Goal: Task Accomplishment & Management: Use online tool/utility

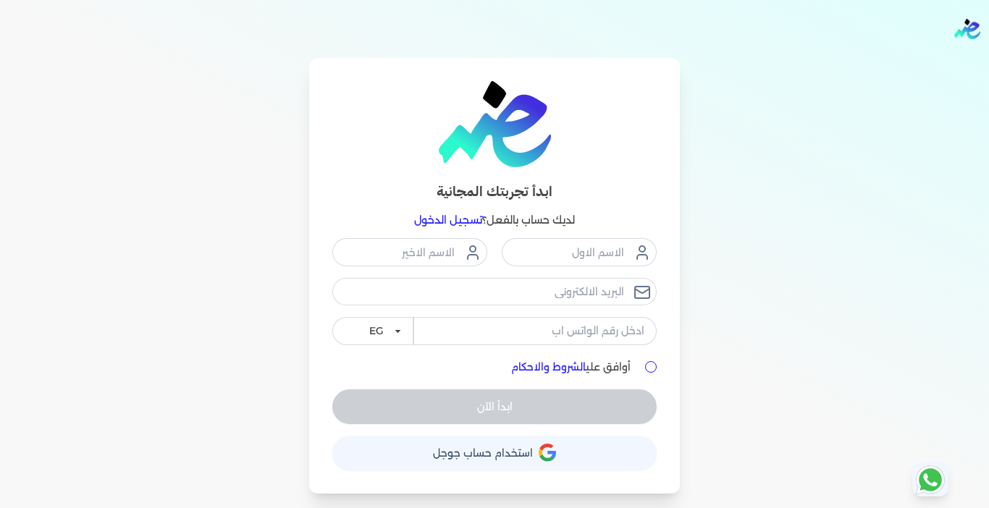
click at [454, 217] on link "تسجيل الدخول" at bounding box center [448, 220] width 68 height 13
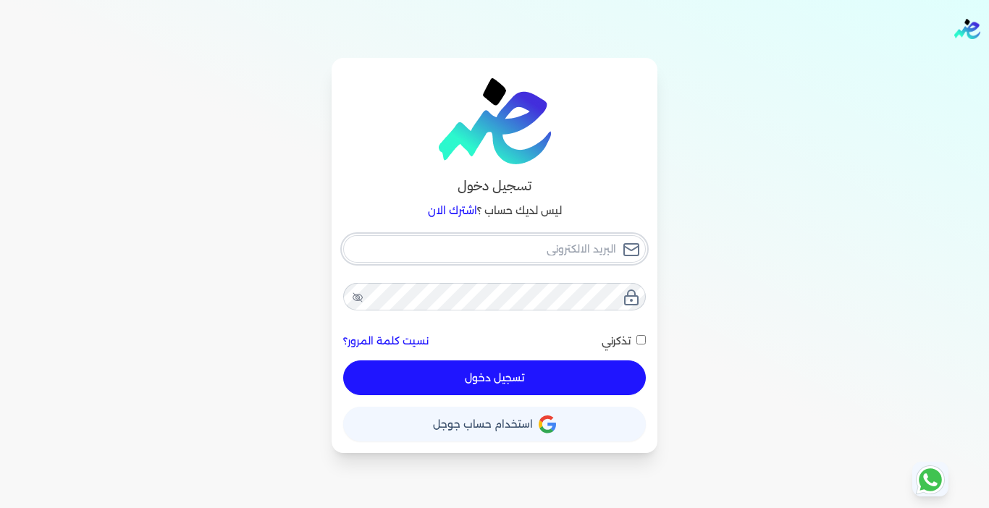
type input "[EMAIL_ADDRESS][DOMAIN_NAME]"
click at [510, 372] on button "تسجيل دخول" at bounding box center [494, 378] width 303 height 35
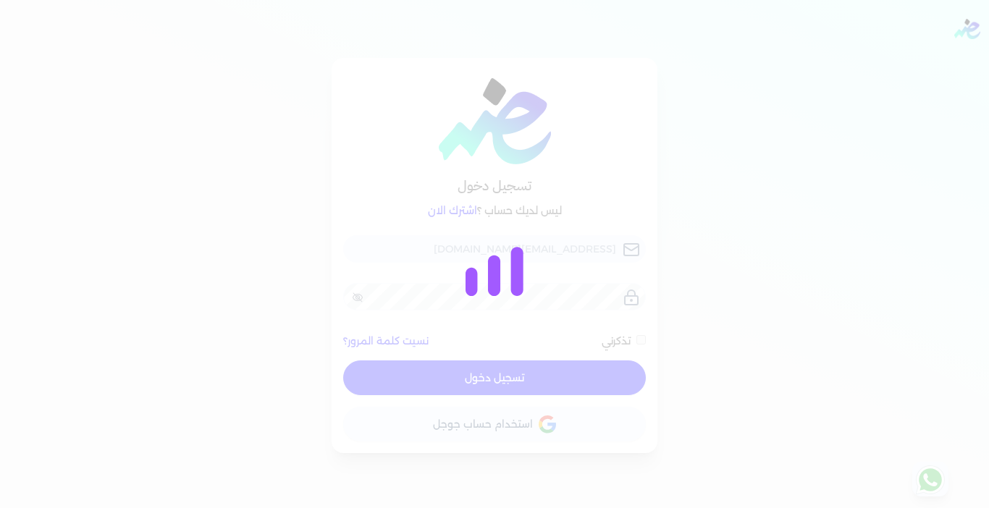
checkbox input "false"
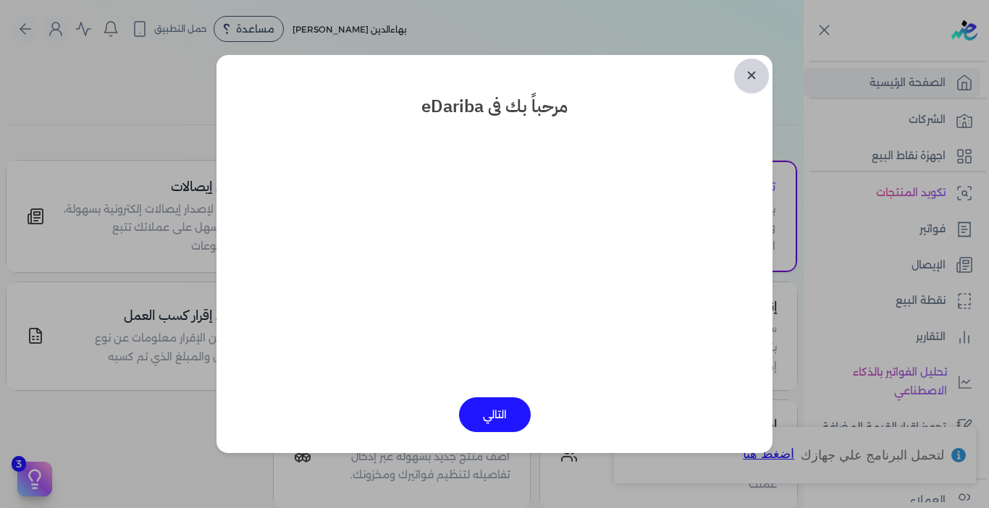
click at [750, 74] on link "✕" at bounding box center [751, 76] width 35 height 35
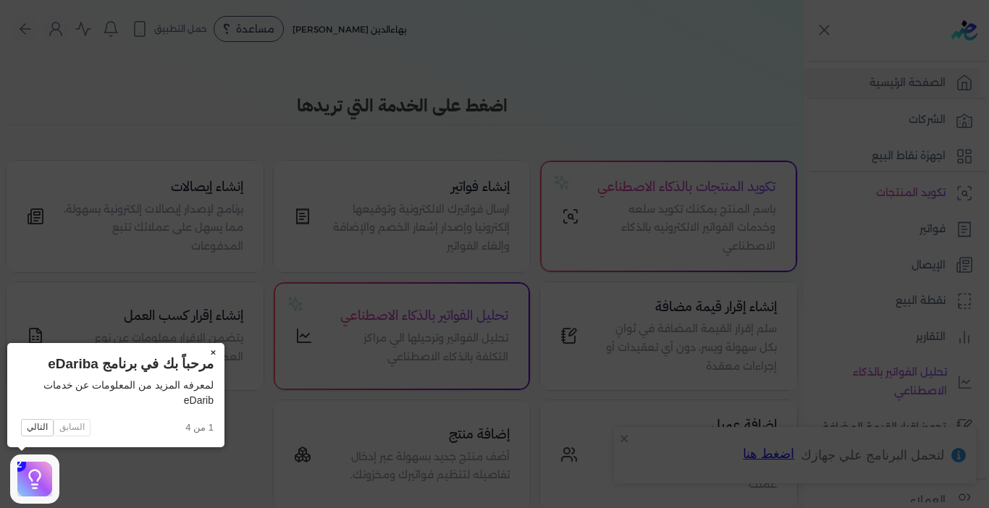
click at [209, 349] on button "×" at bounding box center [212, 353] width 23 height 20
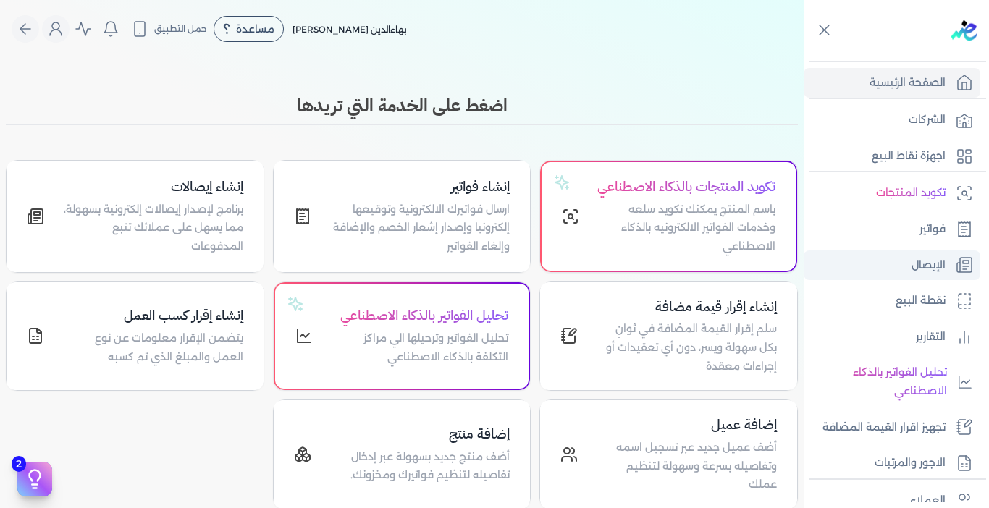
click at [922, 262] on p "الإيصال" at bounding box center [929, 265] width 34 height 19
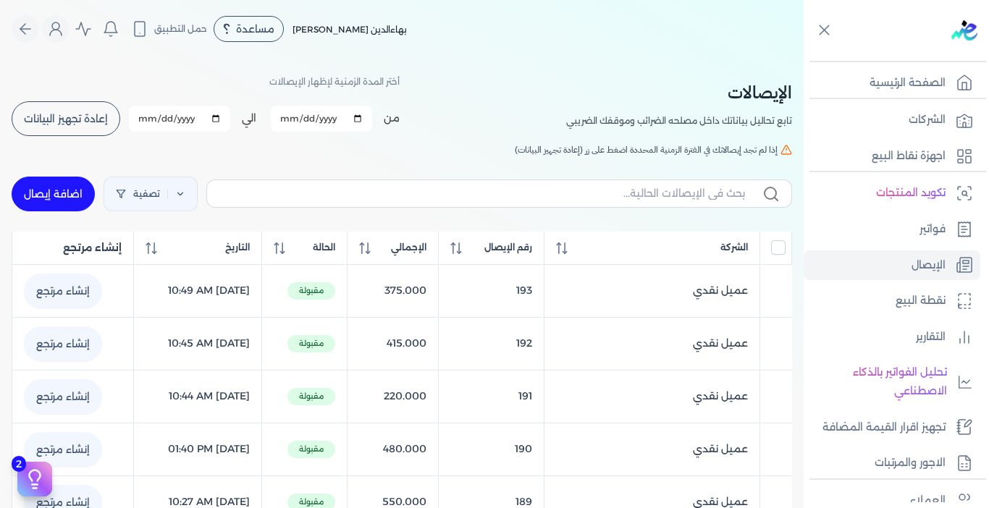
click at [56, 190] on link "اضافة إيصال" at bounding box center [53, 194] width 83 height 35
select select "EGP"
select select "EGS"
select select "B"
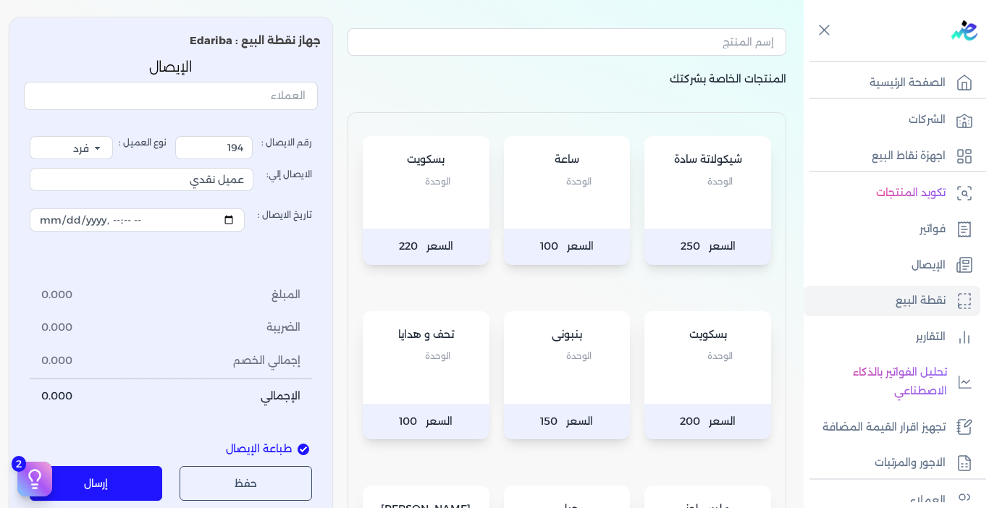
scroll to position [72, 0]
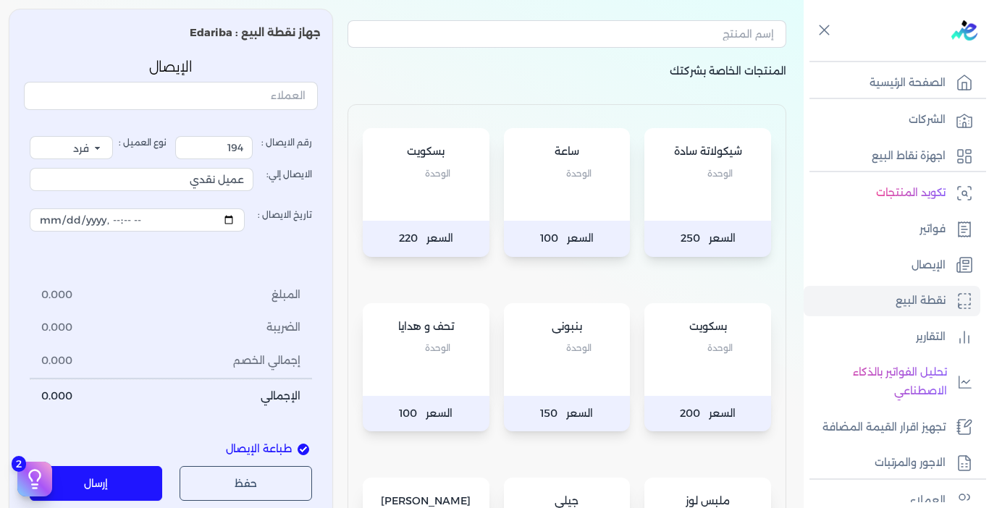
click at [459, 198] on div "بسكويت الوحدة" at bounding box center [426, 174] width 127 height 93
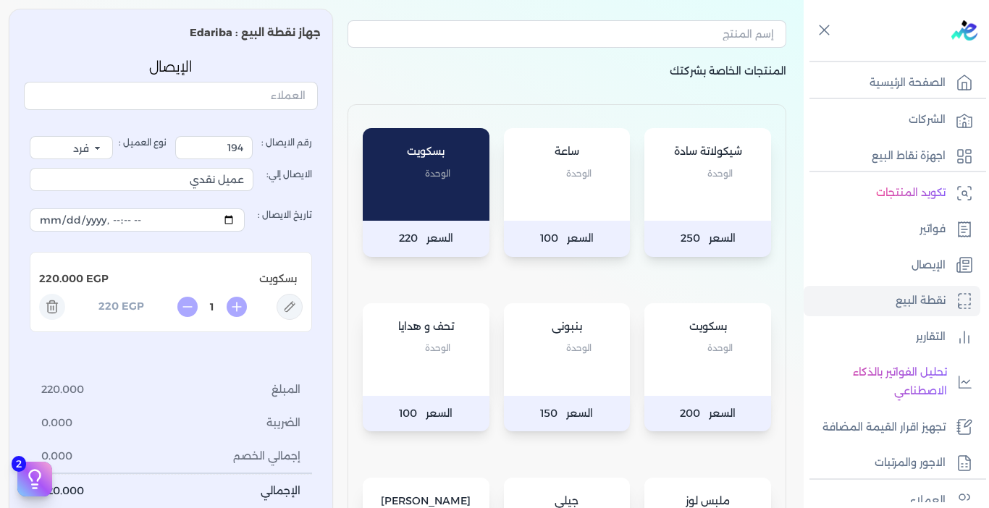
scroll to position [290, 0]
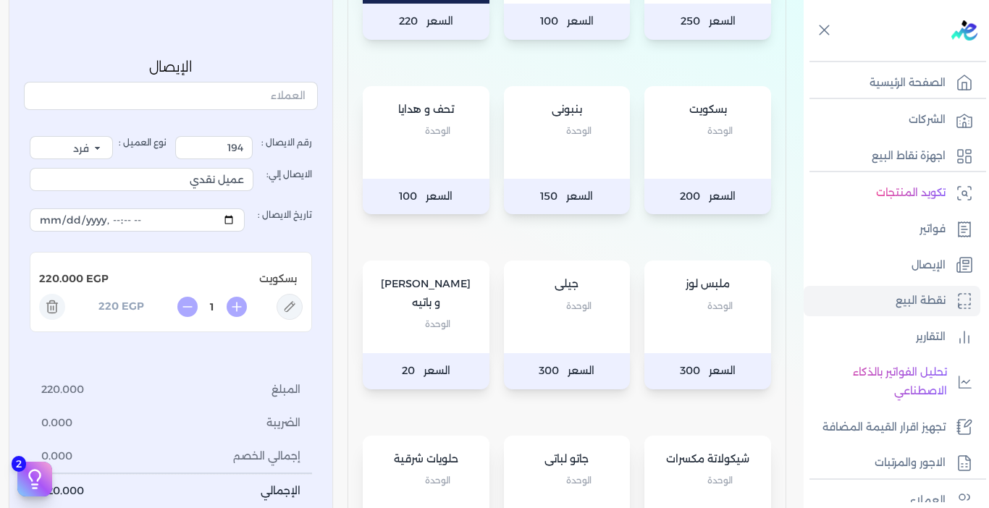
click at [437, 341] on div "[PERSON_NAME] و [PERSON_NAME]" at bounding box center [426, 307] width 127 height 93
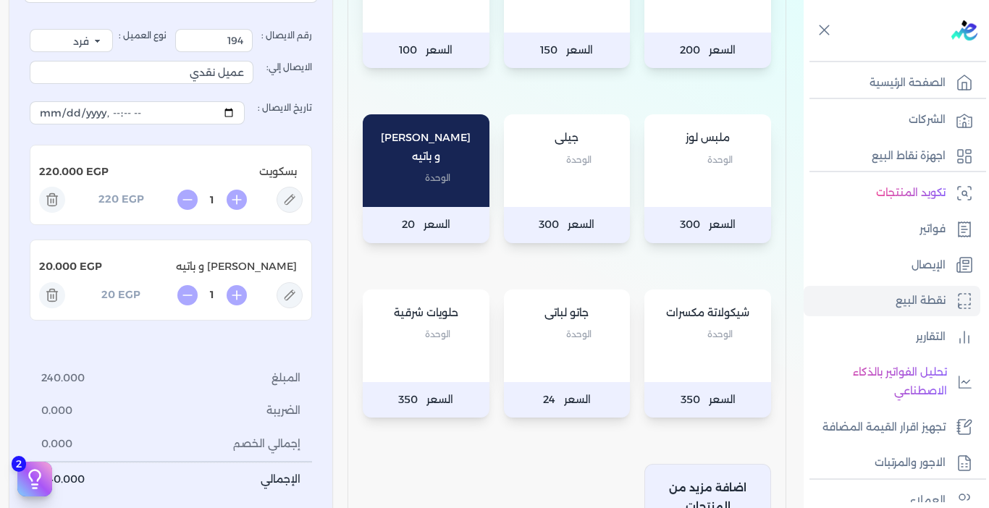
scroll to position [362, 0]
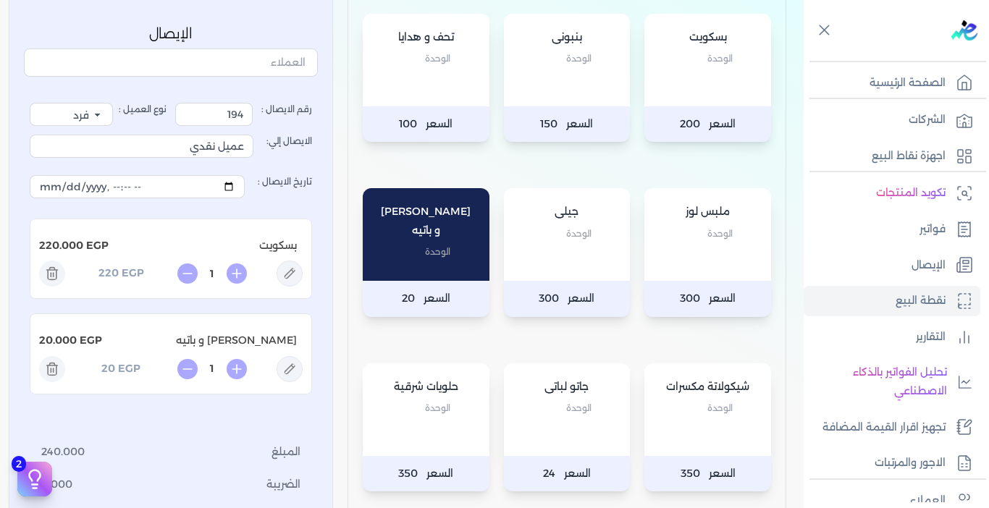
click at [455, 68] on div "تحف و هدايا الوحدة" at bounding box center [426, 60] width 127 height 93
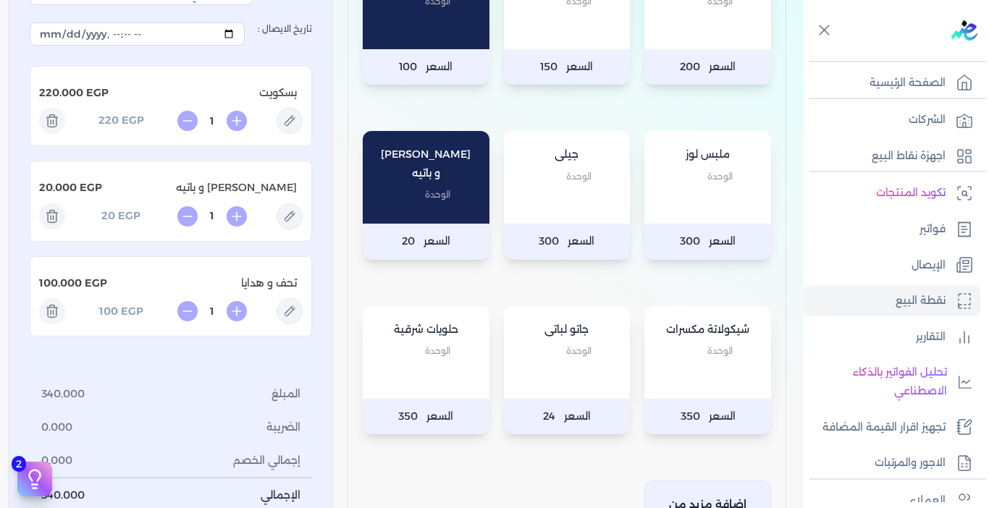
scroll to position [434, 0]
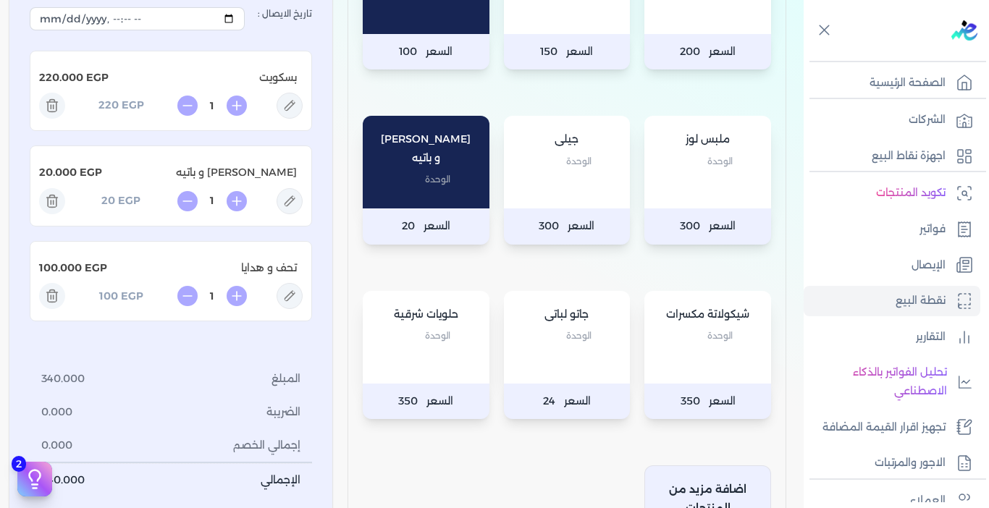
click at [692, 176] on div "ملبس لوز الوحدة" at bounding box center [707, 162] width 127 height 93
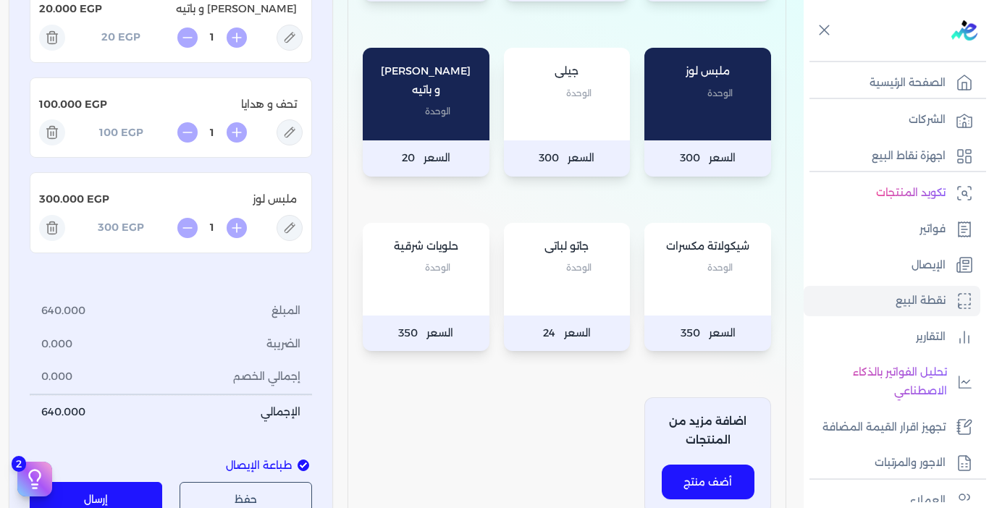
scroll to position [507, 0]
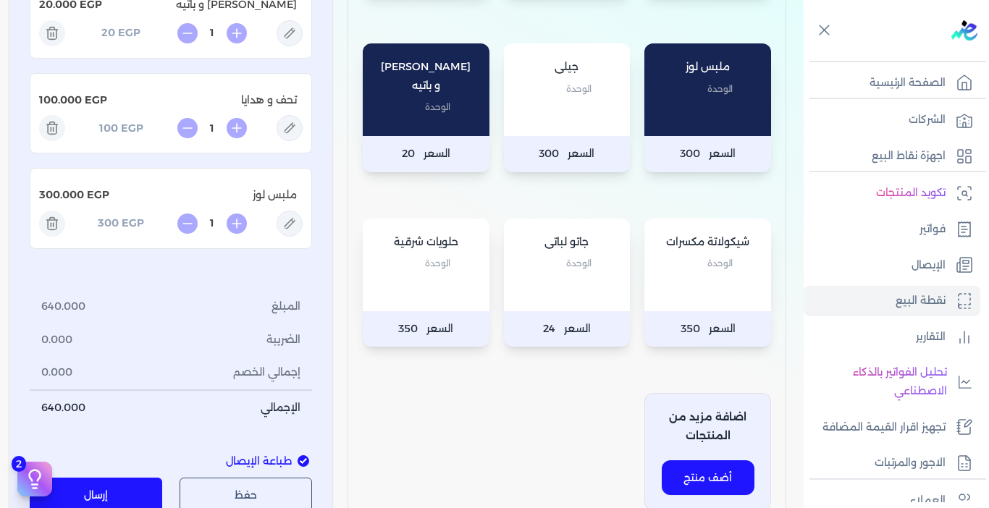
click at [124, 483] on button "إرسال" at bounding box center [96, 496] width 133 height 35
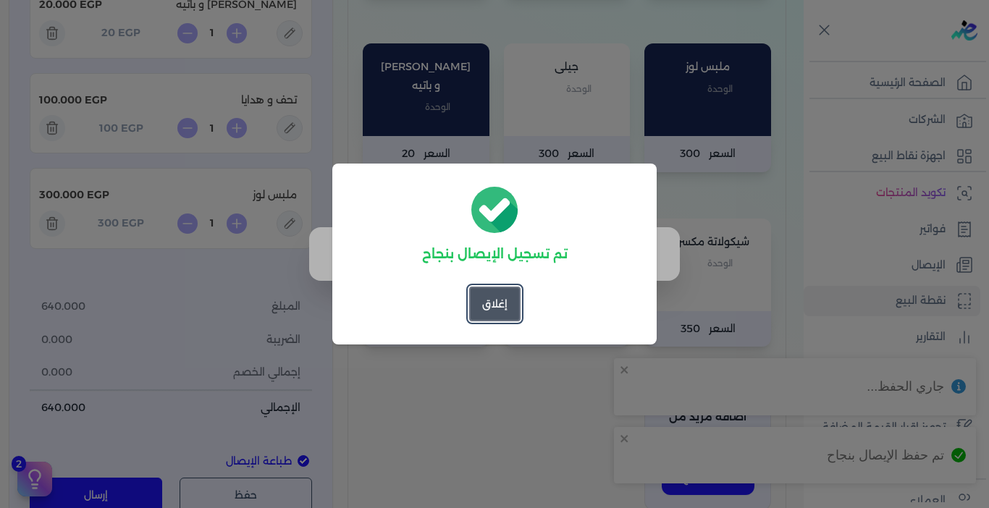
click at [511, 313] on button "إغلاق" at bounding box center [494, 304] width 51 height 35
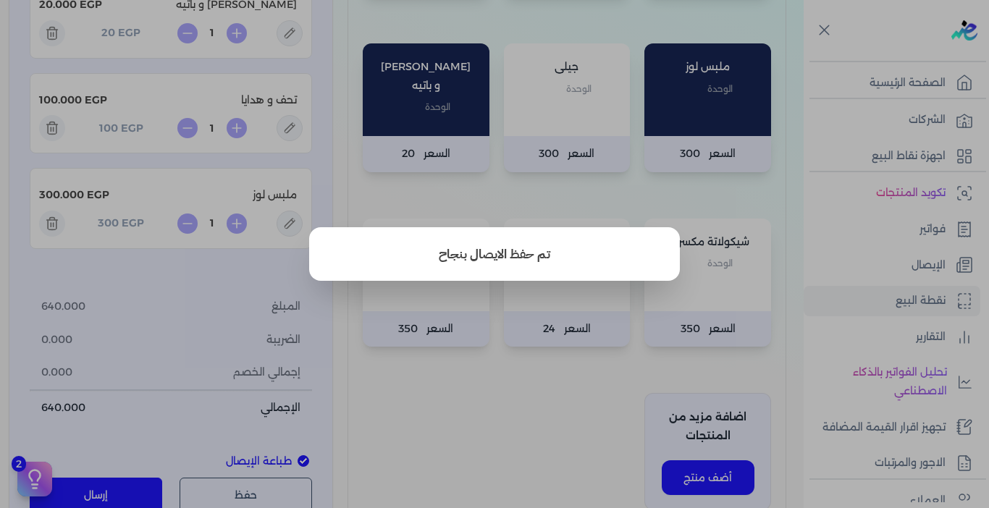
click at [480, 388] on button "close" at bounding box center [494, 254] width 989 height 508
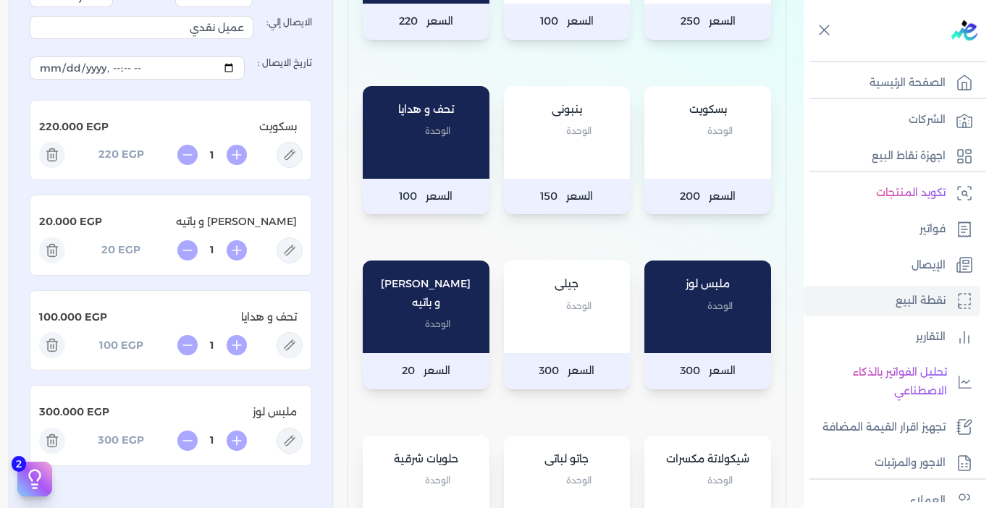
scroll to position [0, 0]
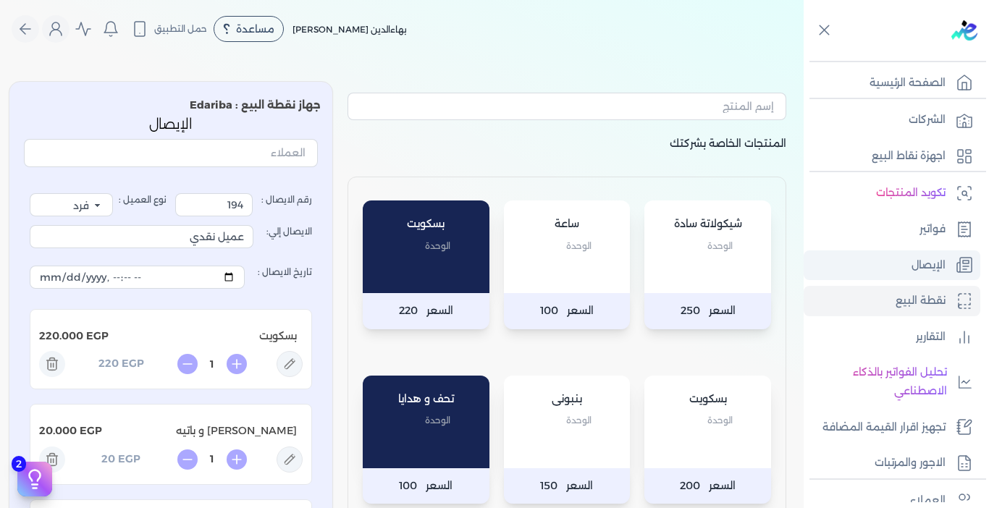
click at [941, 269] on p "الإيصال" at bounding box center [929, 265] width 34 height 19
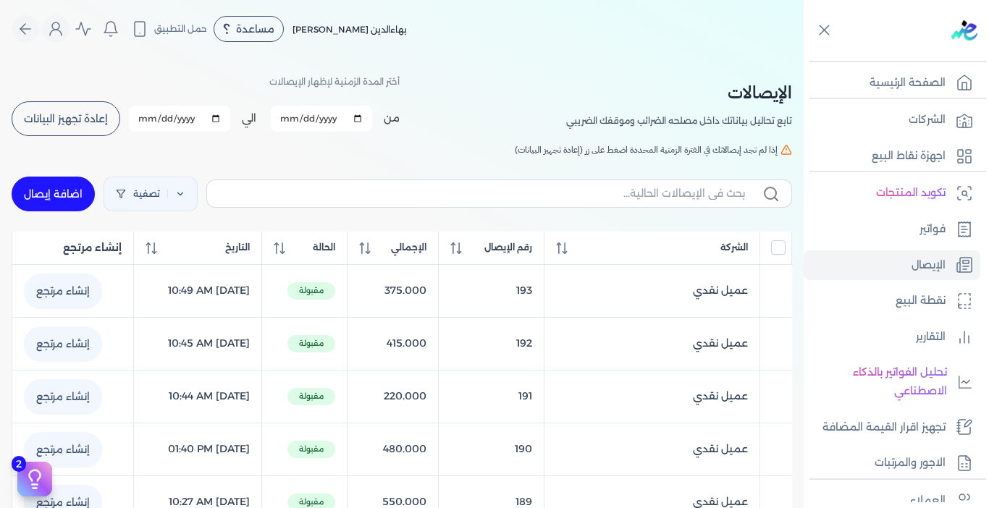
drag, startPoint x: 414, startPoint y: 145, endPoint x: 117, endPoint y: 123, distance: 298.4
click at [117, 123] on button "إعادة تجهيز البيانات" at bounding box center [66, 118] width 109 height 35
checkbox input "false"
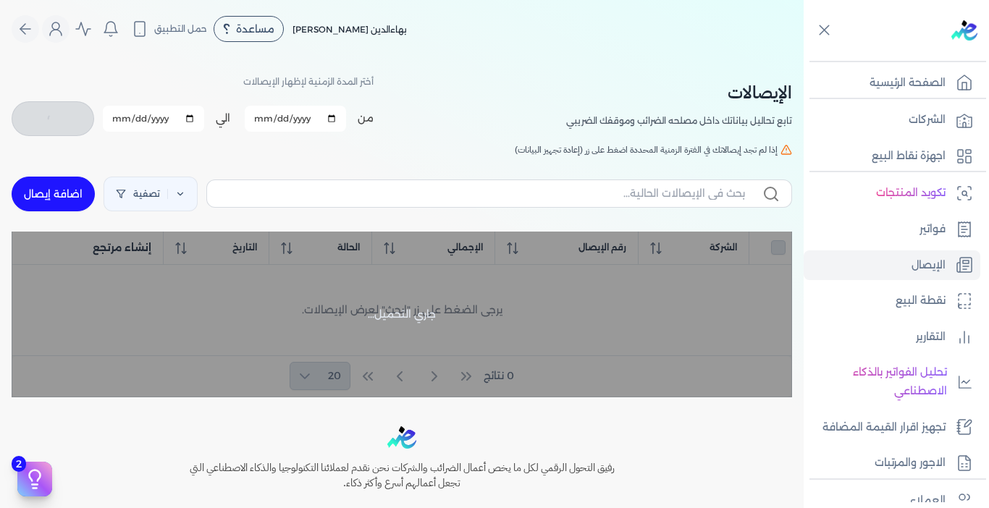
checkbox input "false"
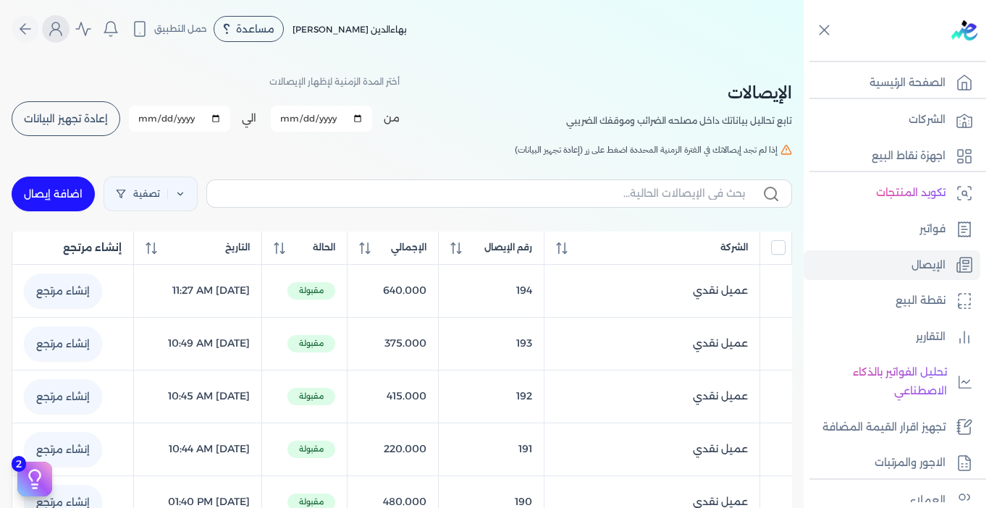
click at [63, 25] on icon "Global" at bounding box center [55, 28] width 17 height 17
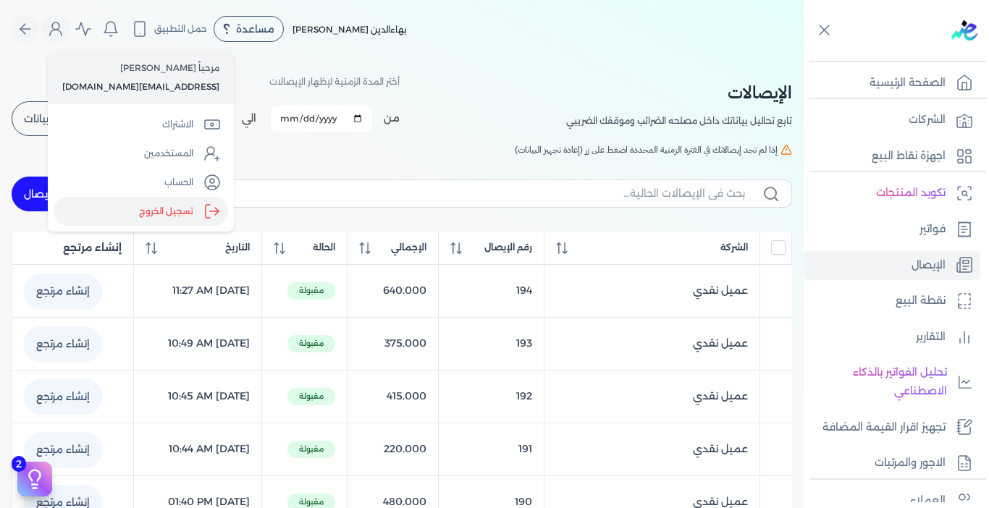
click at [156, 206] on label "تسجيل الخروج" at bounding box center [141, 211] width 175 height 29
click at [804, 58] on input "Close" at bounding box center [804, 58] width 0 height 0
